Goal: Transaction & Acquisition: Subscribe to service/newsletter

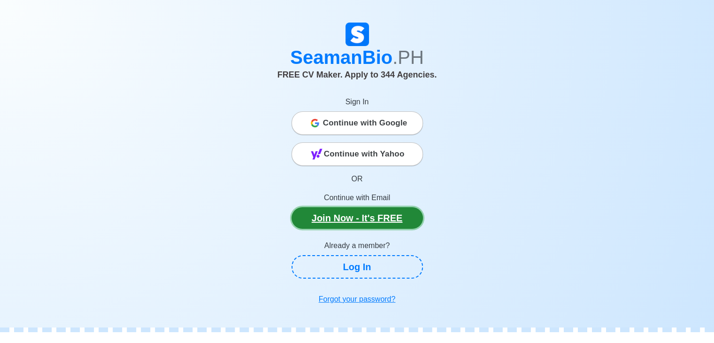
click at [348, 224] on link "Join Now - It's FREE" at bounding box center [356, 218] width 131 height 22
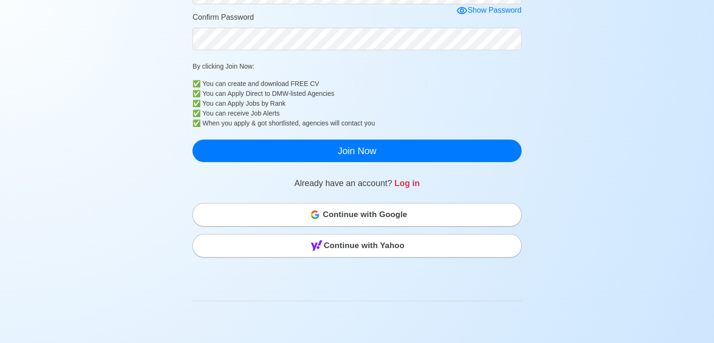
scroll to position [225, 0]
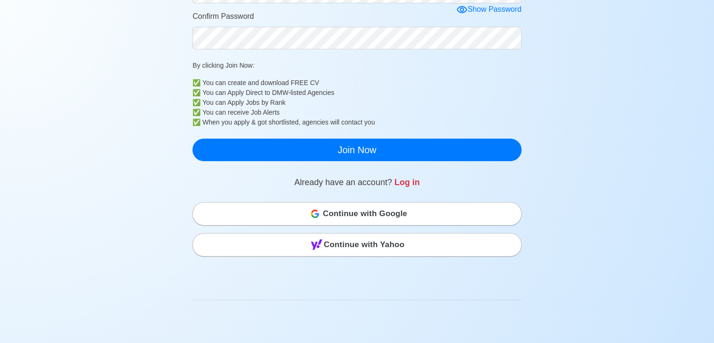
click at [377, 213] on span "Continue with Google" at bounding box center [365, 213] width 84 height 19
